Goal: Task Accomplishment & Management: Use online tool/utility

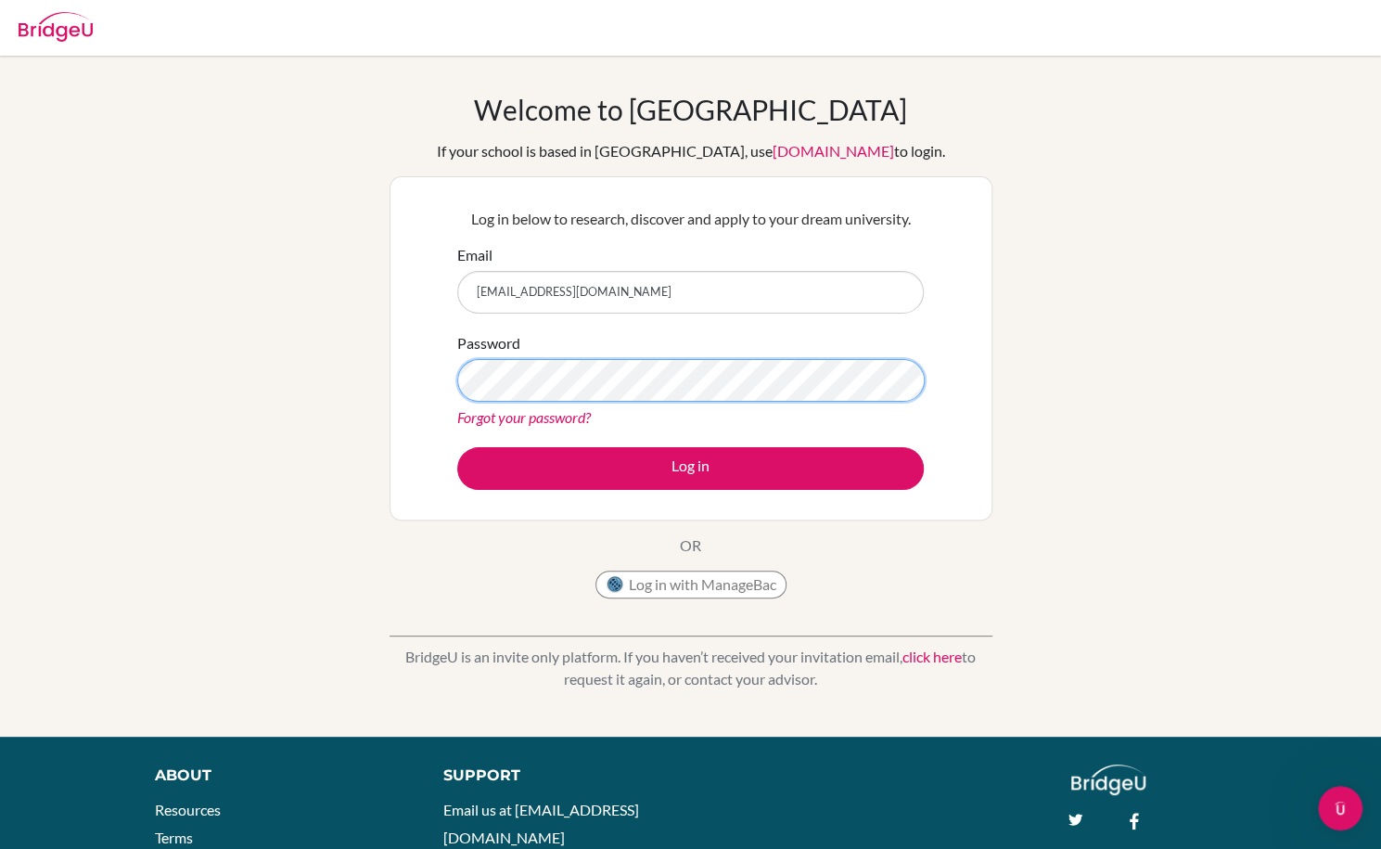
click at [457, 447] on button "Log in" at bounding box center [690, 468] width 467 height 43
click at [560, 442] on form "Email [EMAIL_ADDRESS][DOMAIN_NAME] Password Forgot your password? Log in" at bounding box center [690, 367] width 467 height 246
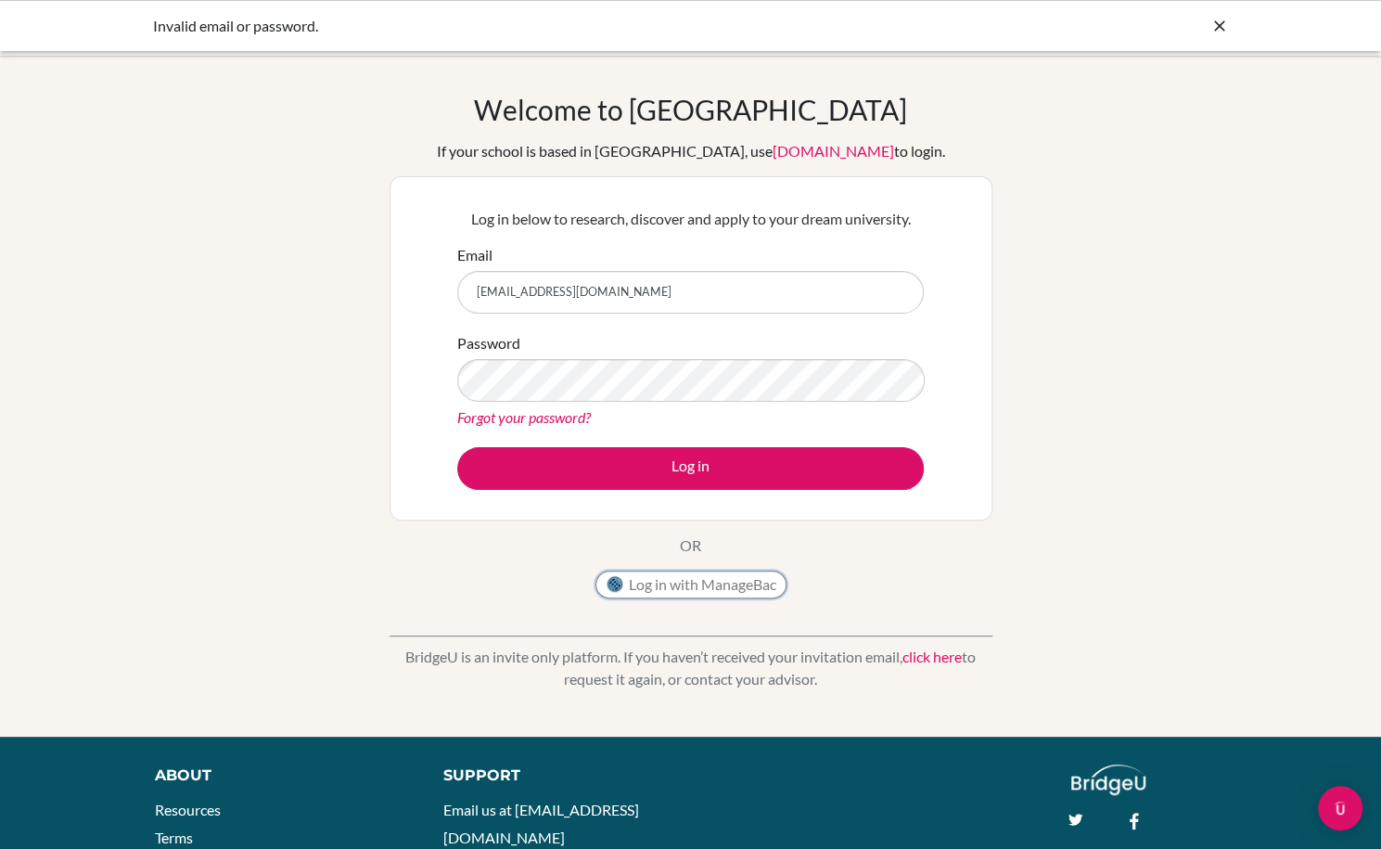
click at [718, 589] on button "Log in with ManageBac" at bounding box center [691, 584] width 191 height 28
